Goal: Check status: Check status

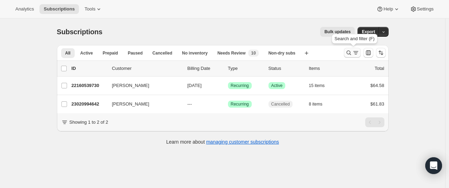
click at [348, 53] on icon "Search and filter results" at bounding box center [348, 53] width 5 height 5
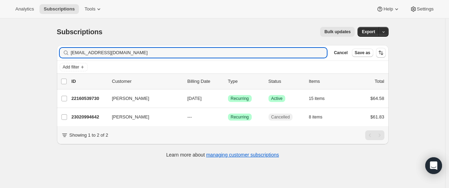
drag, startPoint x: 127, startPoint y: 51, endPoint x: 64, endPoint y: 53, distance: 63.2
click at [64, 53] on div "[EMAIL_ADDRESS][DOMAIN_NAME] Clear" at bounding box center [193, 53] width 267 height 10
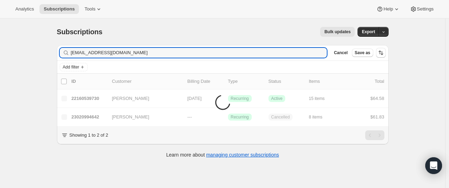
type input "[EMAIL_ADDRESS][DOMAIN_NAME]"
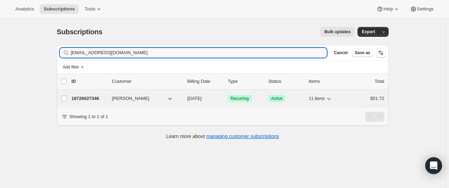
click at [85, 98] on p "18726027346" at bounding box center [89, 98] width 35 height 7
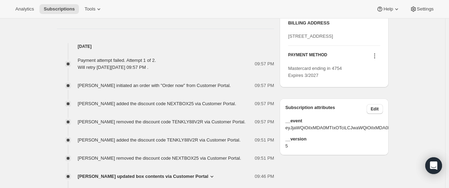
scroll to position [450, 0]
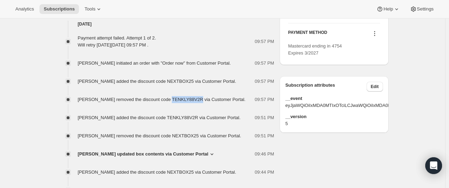
drag, startPoint x: 165, startPoint y: 99, endPoint x: 193, endPoint y: 98, distance: 27.9
click at [193, 98] on span "[PERSON_NAME] removed the discount code TENKLY88V2R via Customer Portal." at bounding box center [162, 99] width 168 height 5
copy span "TENKLY88V2R"
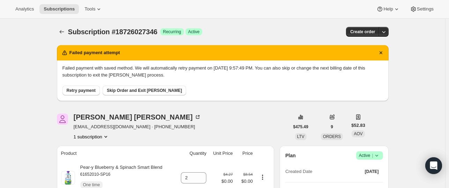
scroll to position [0, 0]
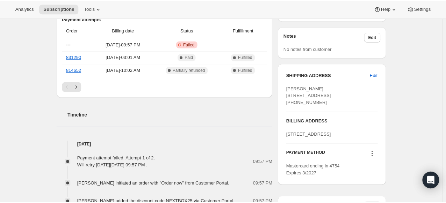
scroll to position [293, 0]
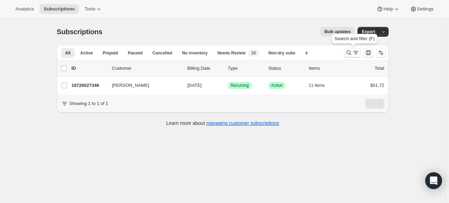
click at [347, 53] on icon "Search and filter results" at bounding box center [348, 52] width 7 height 7
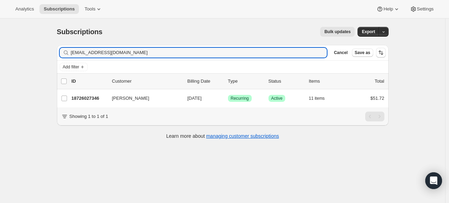
drag, startPoint x: 141, startPoint y: 54, endPoint x: 64, endPoint y: 57, distance: 77.6
click at [64, 57] on div "kategalloway12@gmail.com Clear" at bounding box center [193, 53] width 267 height 10
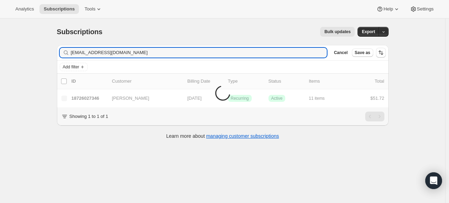
type input "labeles106@gmail.com"
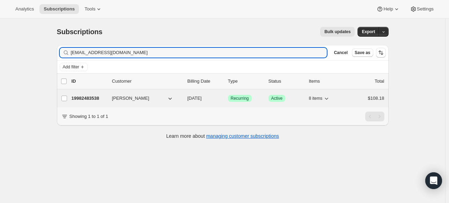
click at [81, 96] on p "19982483538" at bounding box center [89, 98] width 35 height 7
